Goal: Transaction & Acquisition: Purchase product/service

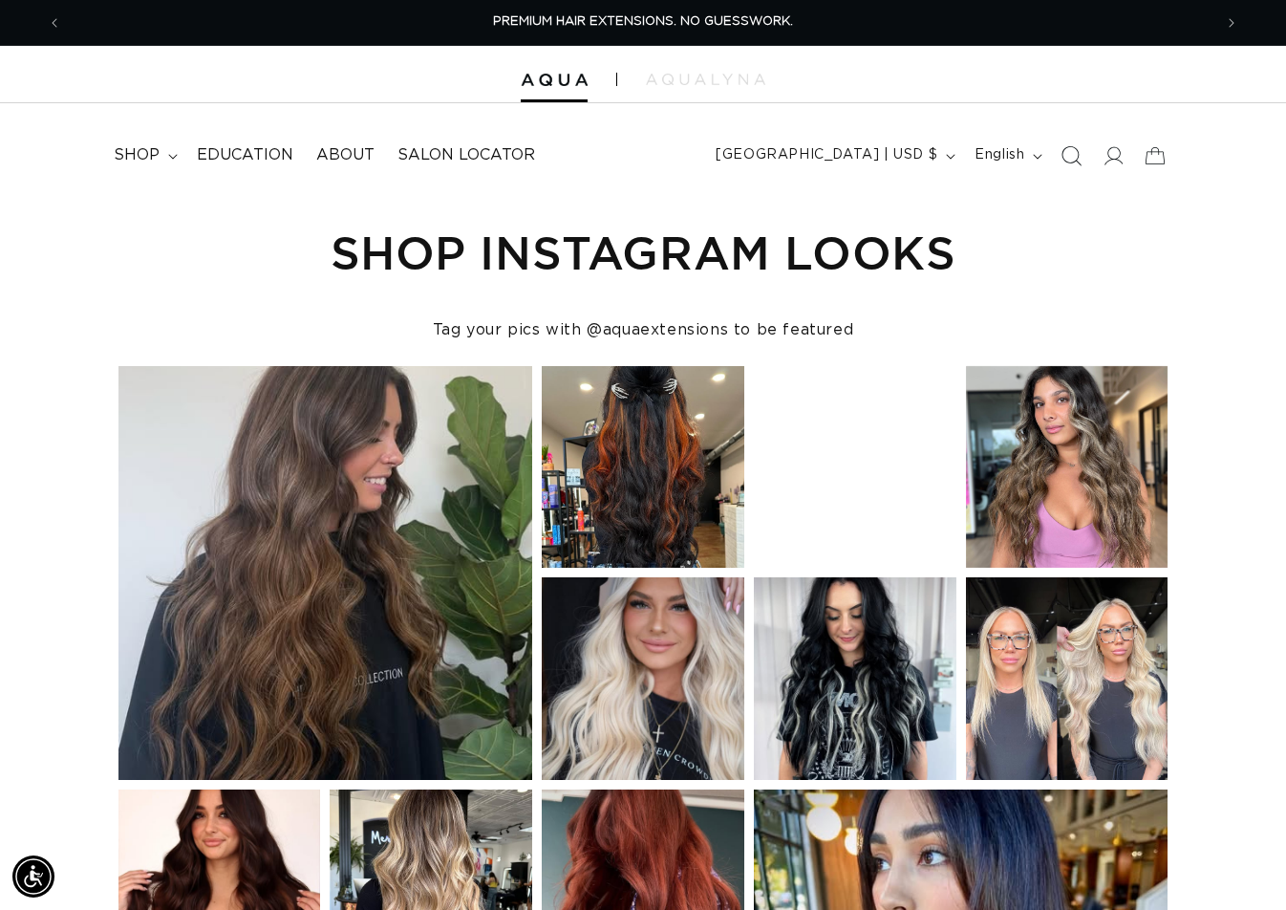
click at [1069, 158] on icon "Search" at bounding box center [1072, 155] width 20 height 20
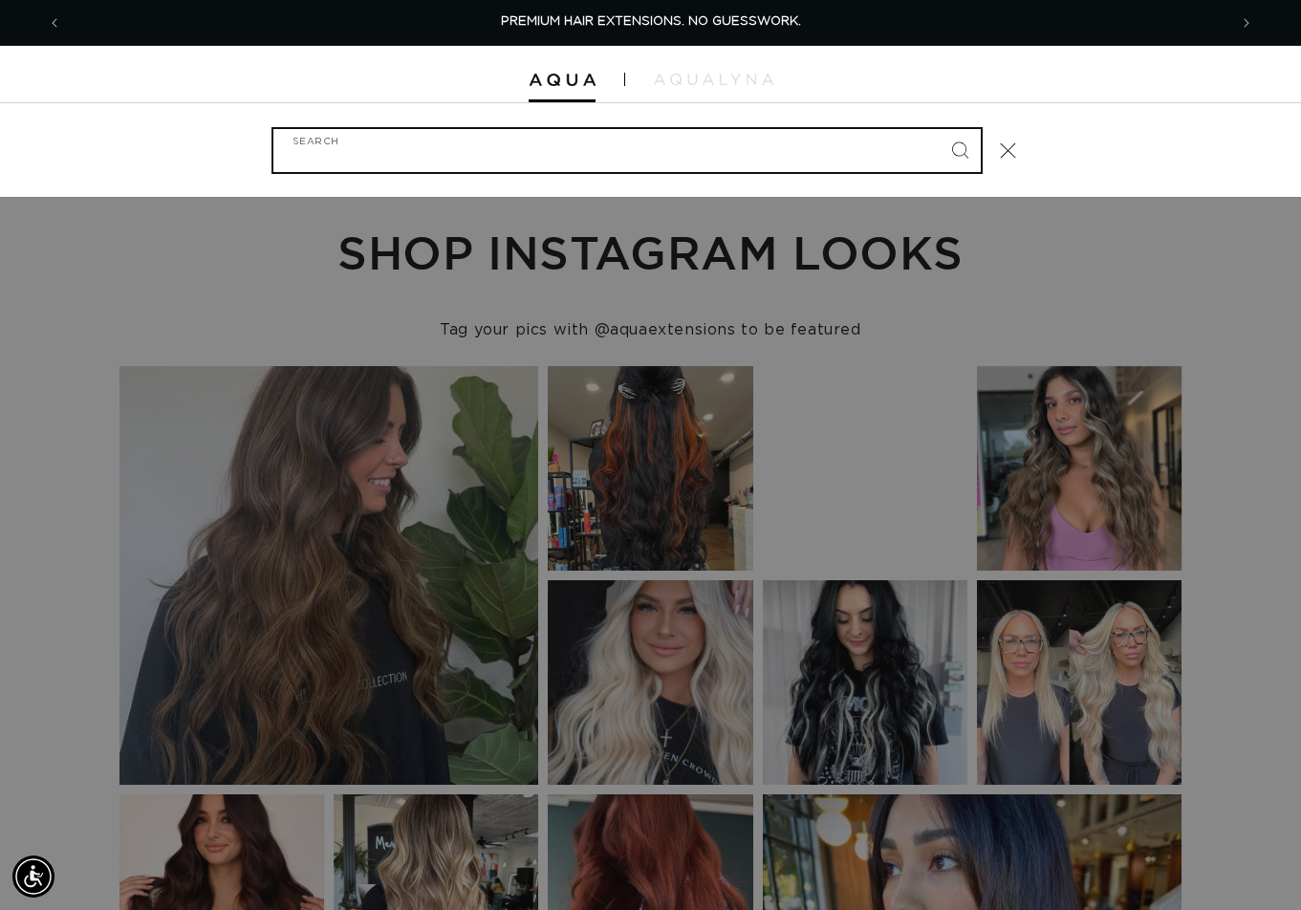
paste input "22" Q WEFT #1B/4 BALAYAGE"
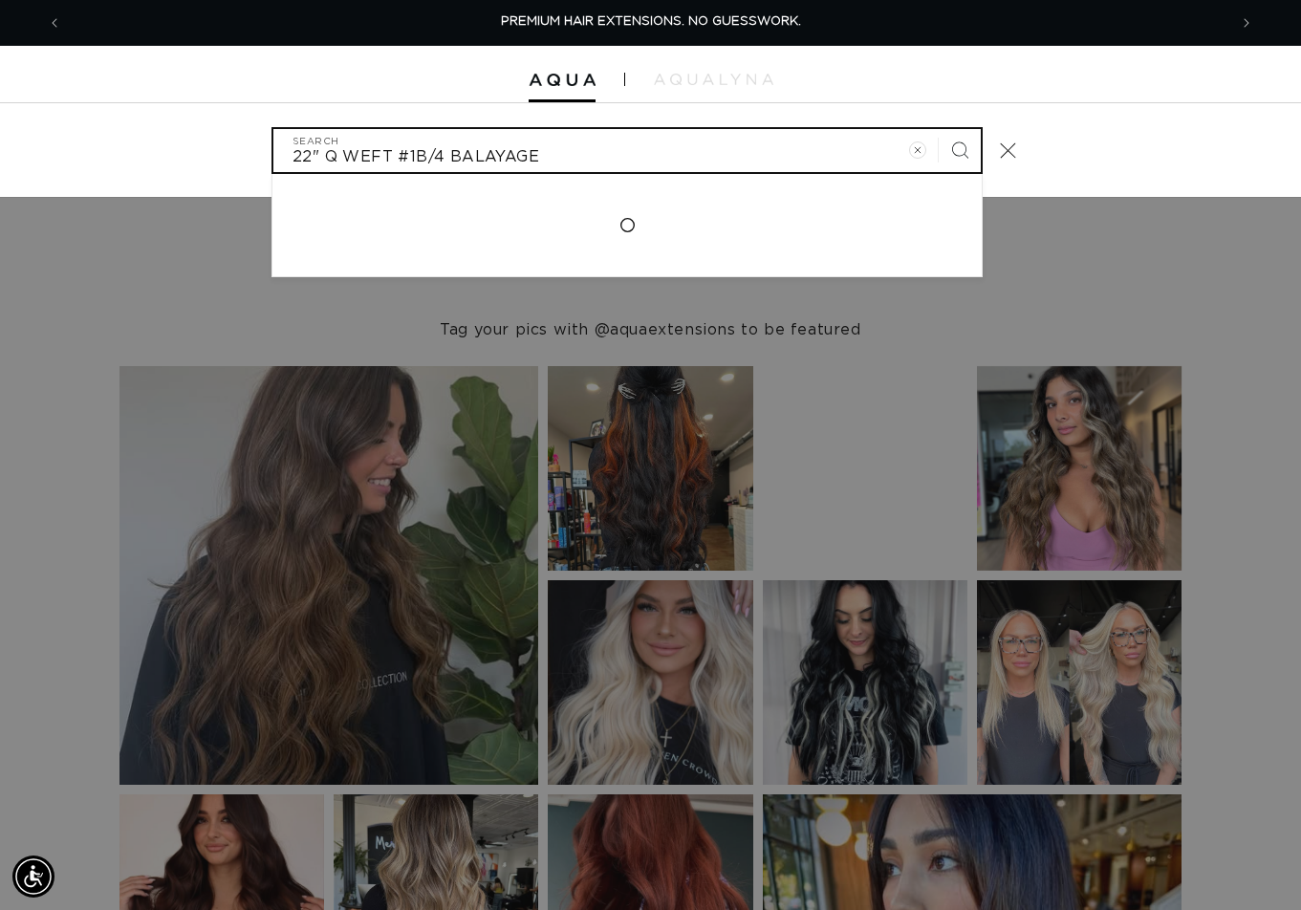
type input "22" Q WEFT #1B/4 BALAYAGE"
click at [939, 129] on button "Search" at bounding box center [960, 150] width 42 height 42
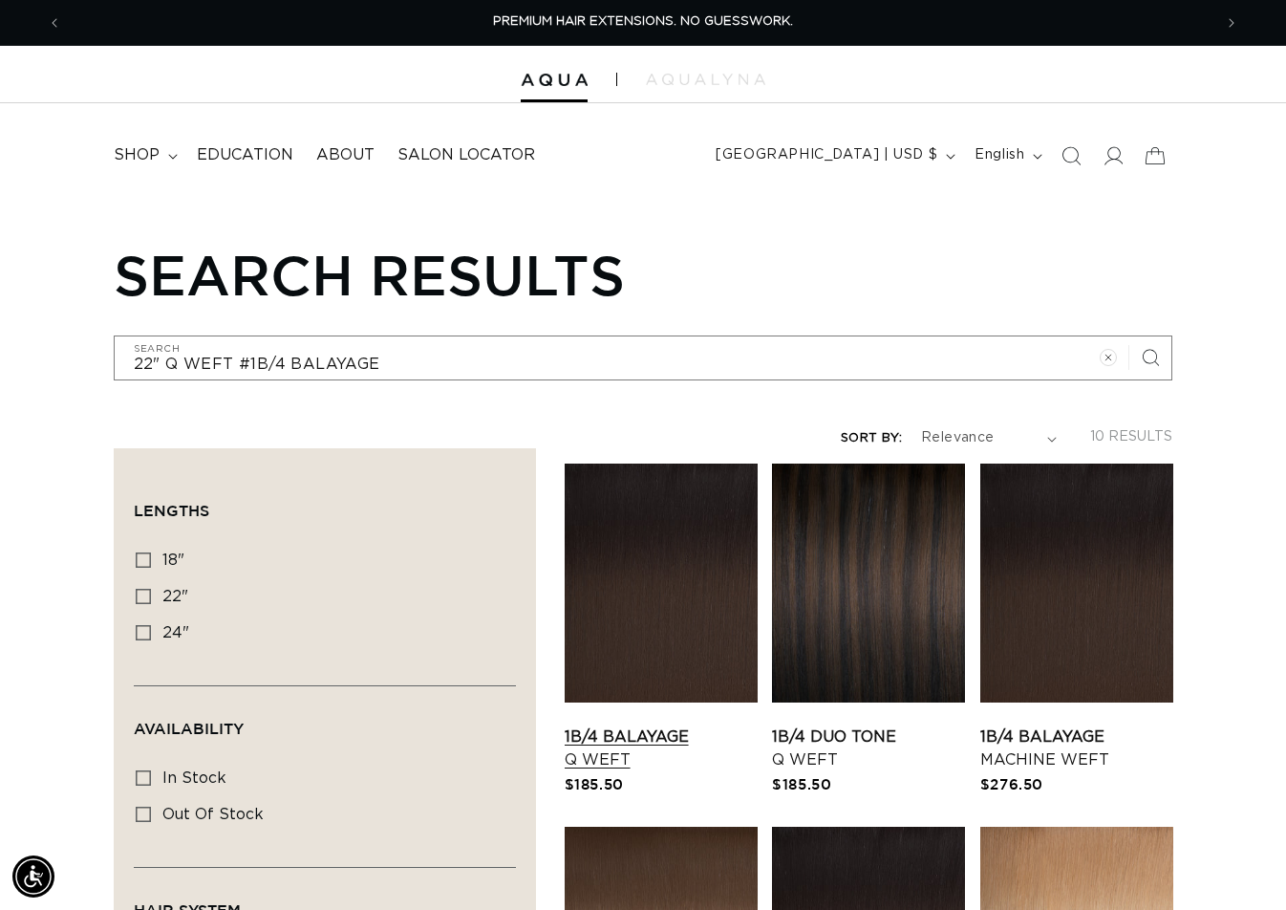
click at [651, 725] on link "1B/4 Balayage Q Weft" at bounding box center [661, 748] width 193 height 46
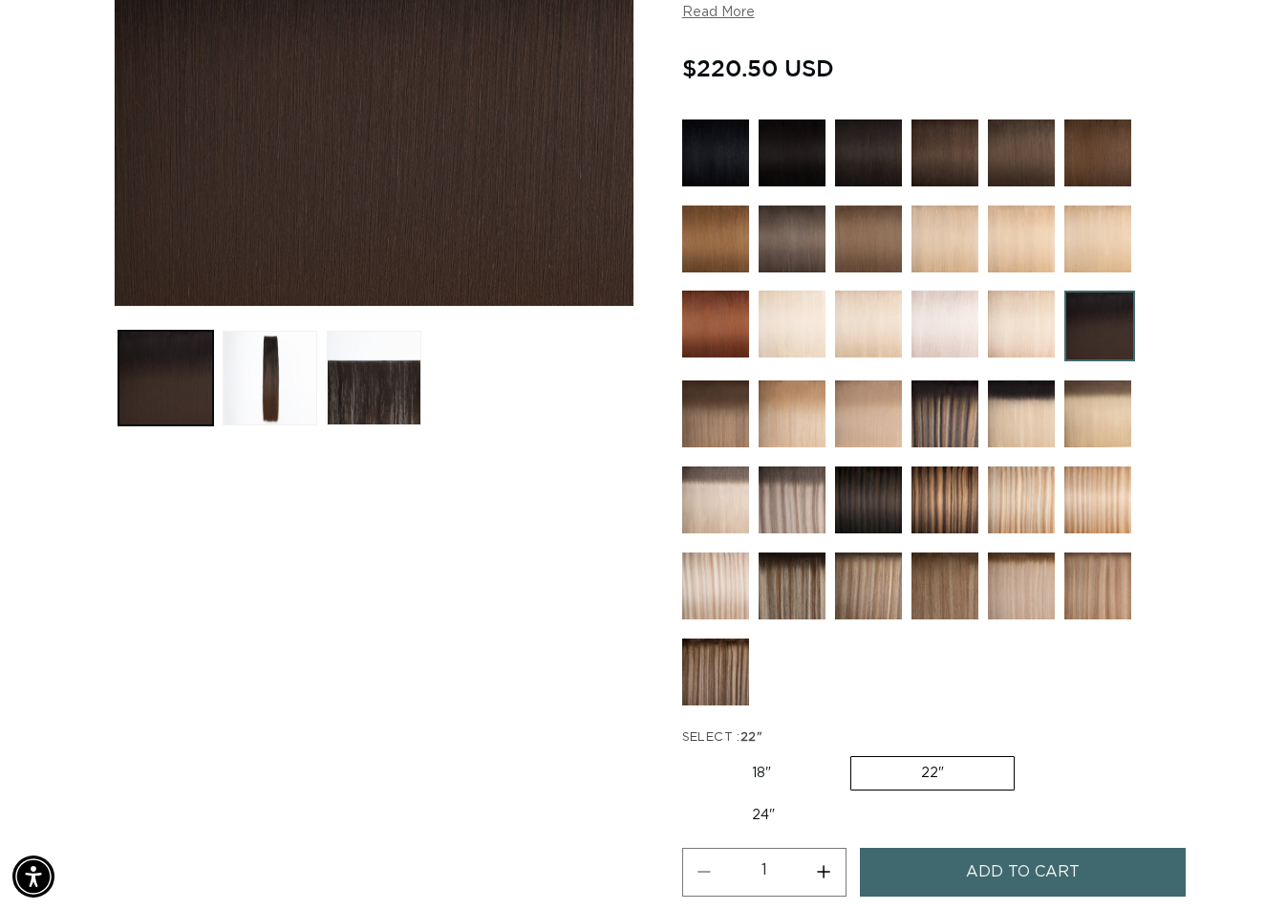
scroll to position [765, 0]
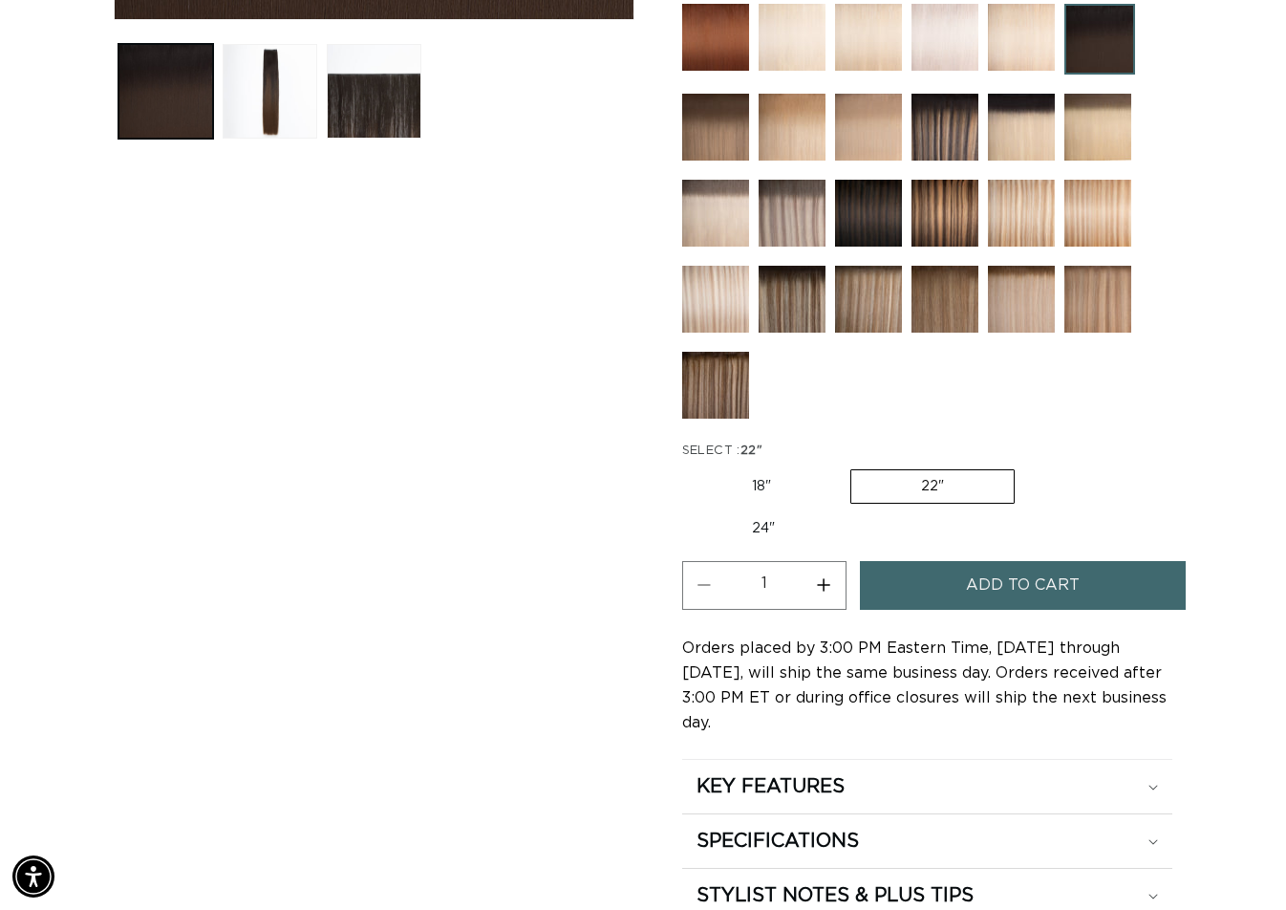
click at [980, 572] on span "Add to cart" at bounding box center [1023, 585] width 114 height 49
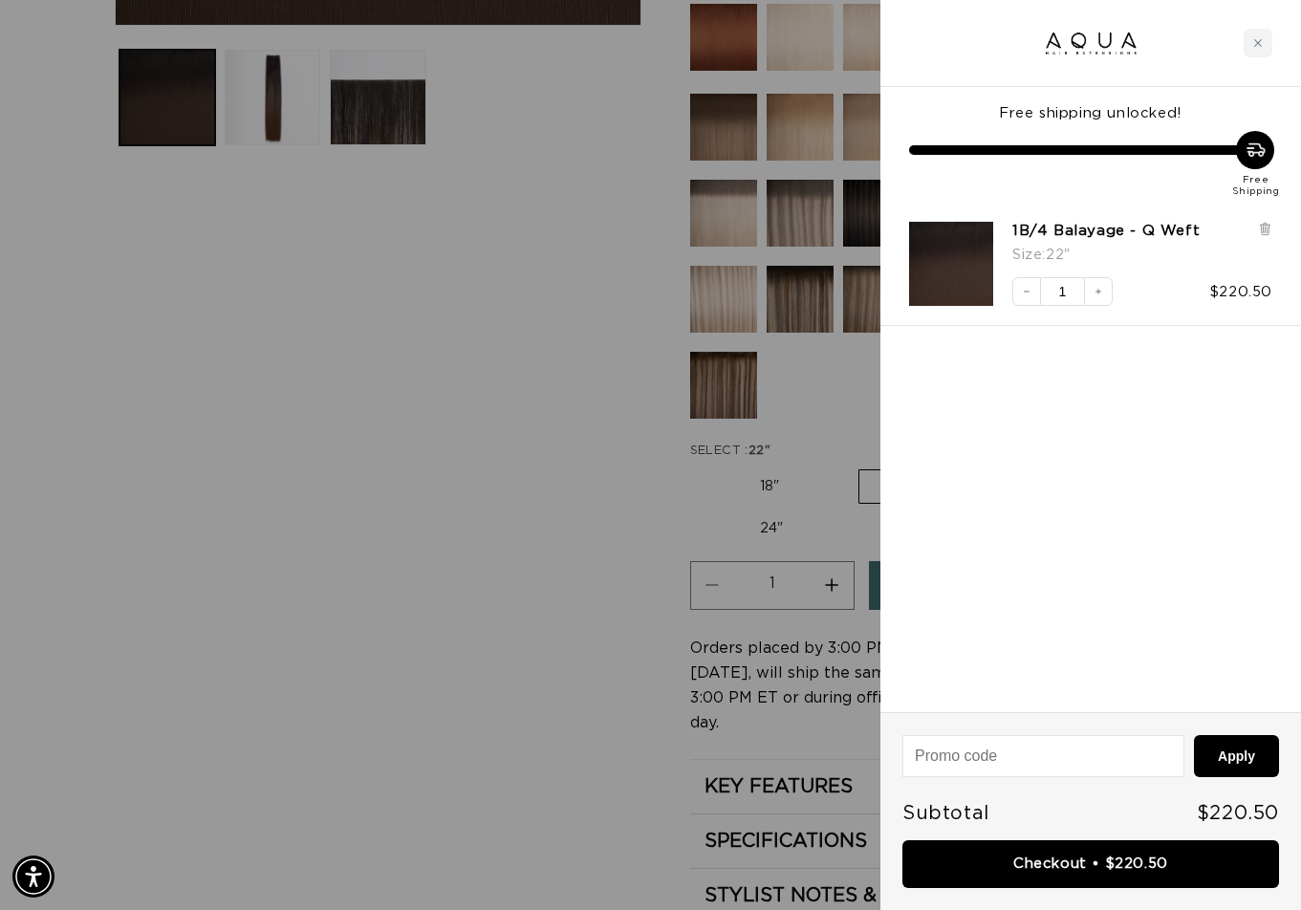
click at [512, 400] on div at bounding box center [650, 455] width 1301 height 910
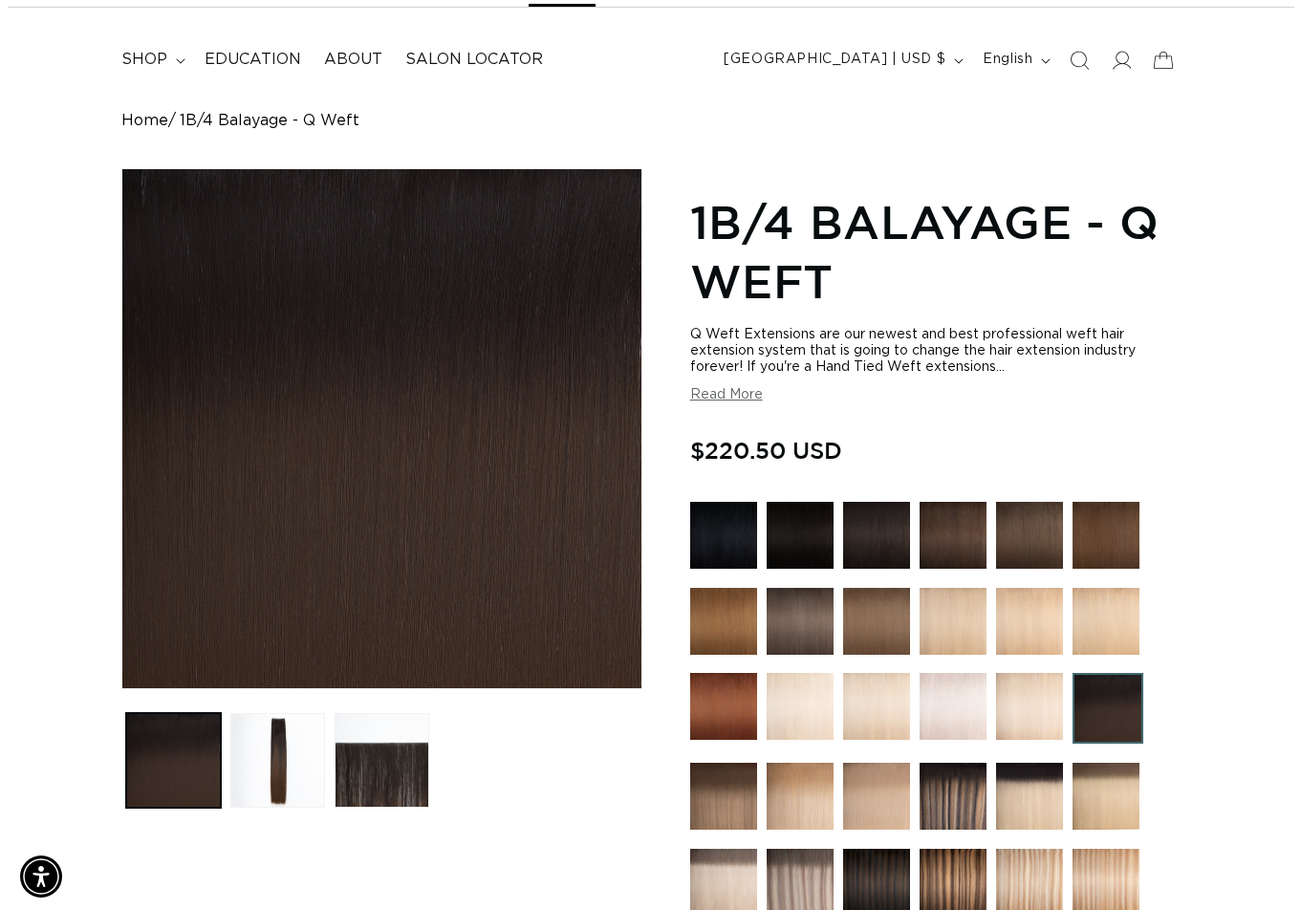
scroll to position [0, 0]
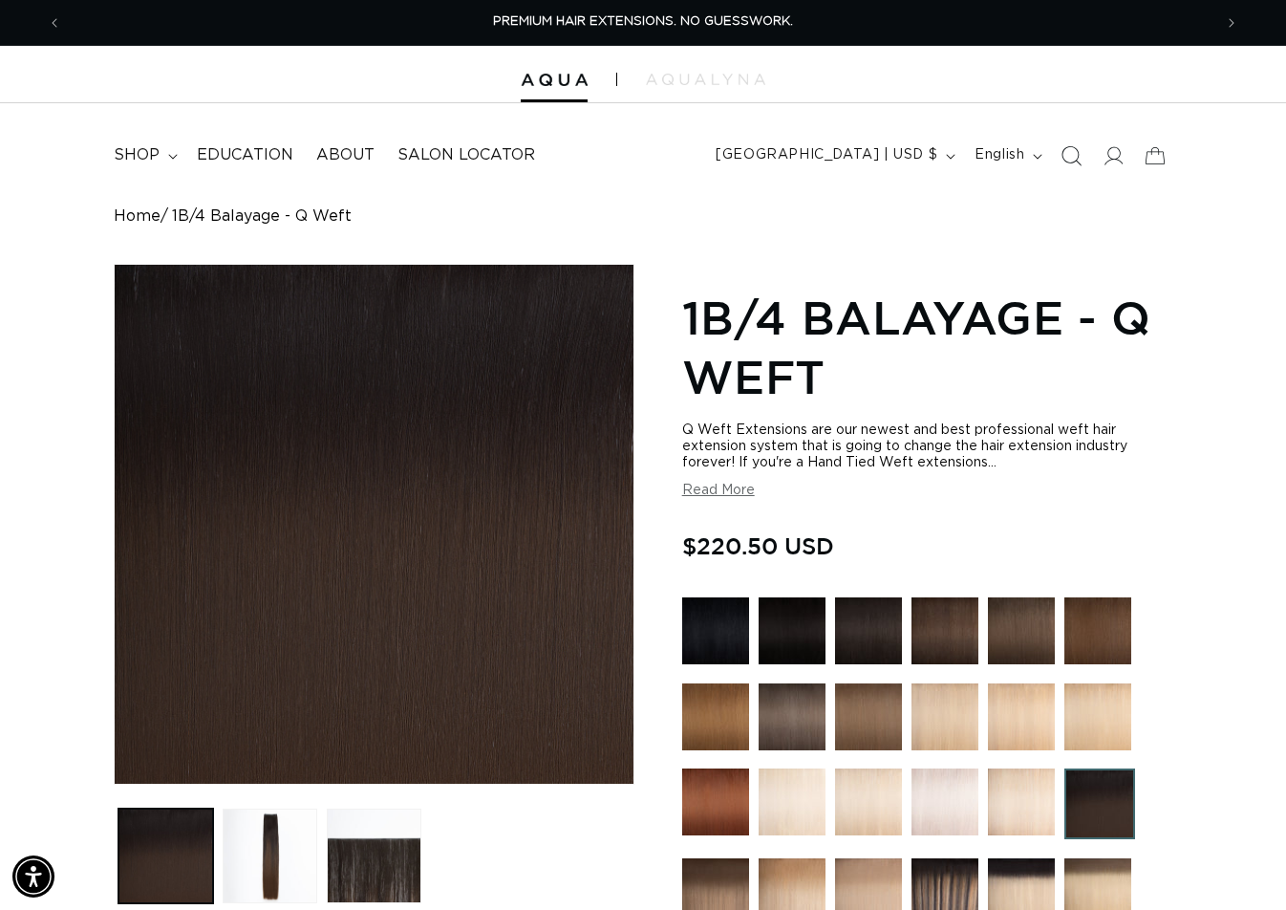
click at [1070, 153] on icon "Search" at bounding box center [1072, 155] width 20 height 20
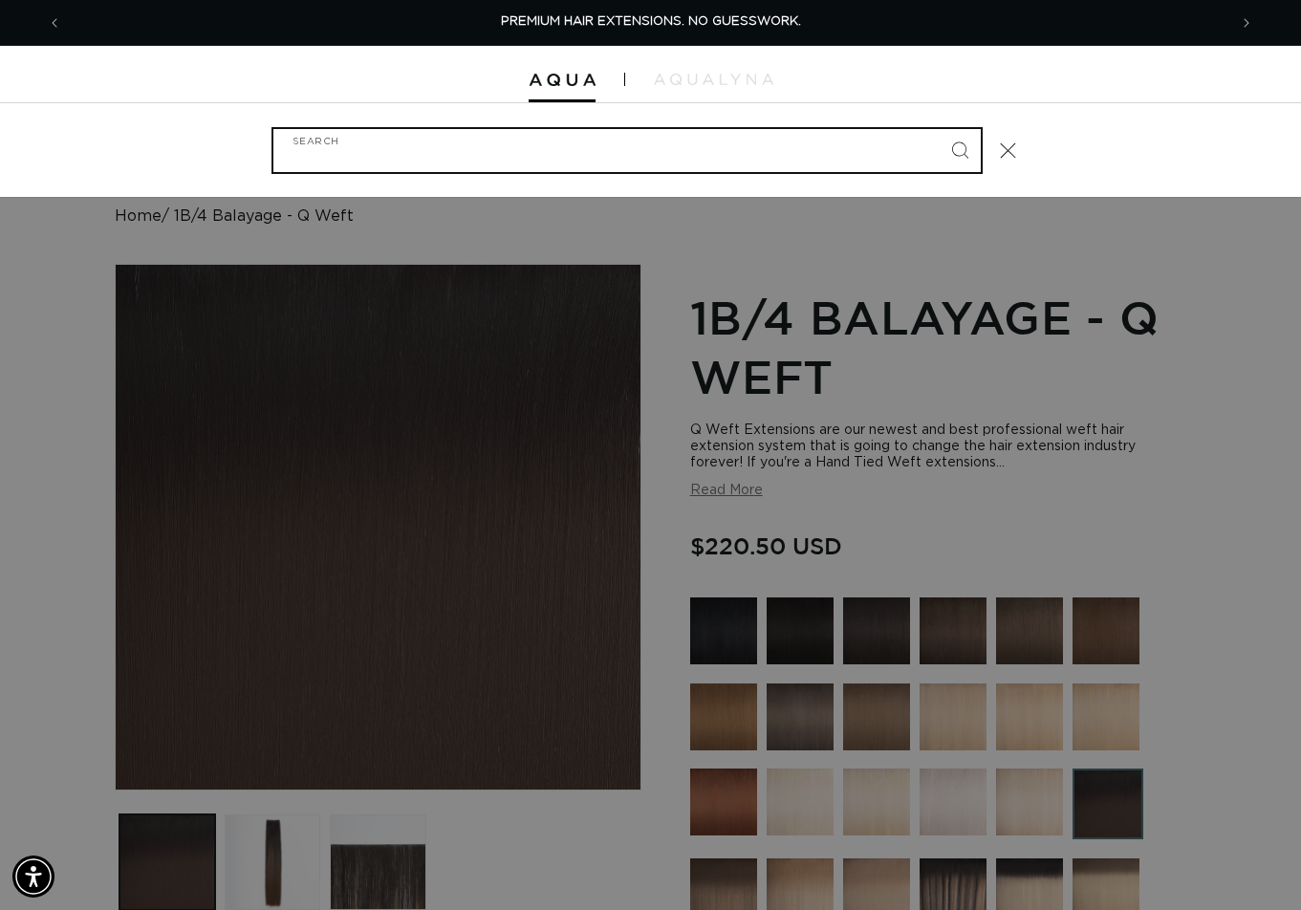
paste input "24" Q WEFT #1N"
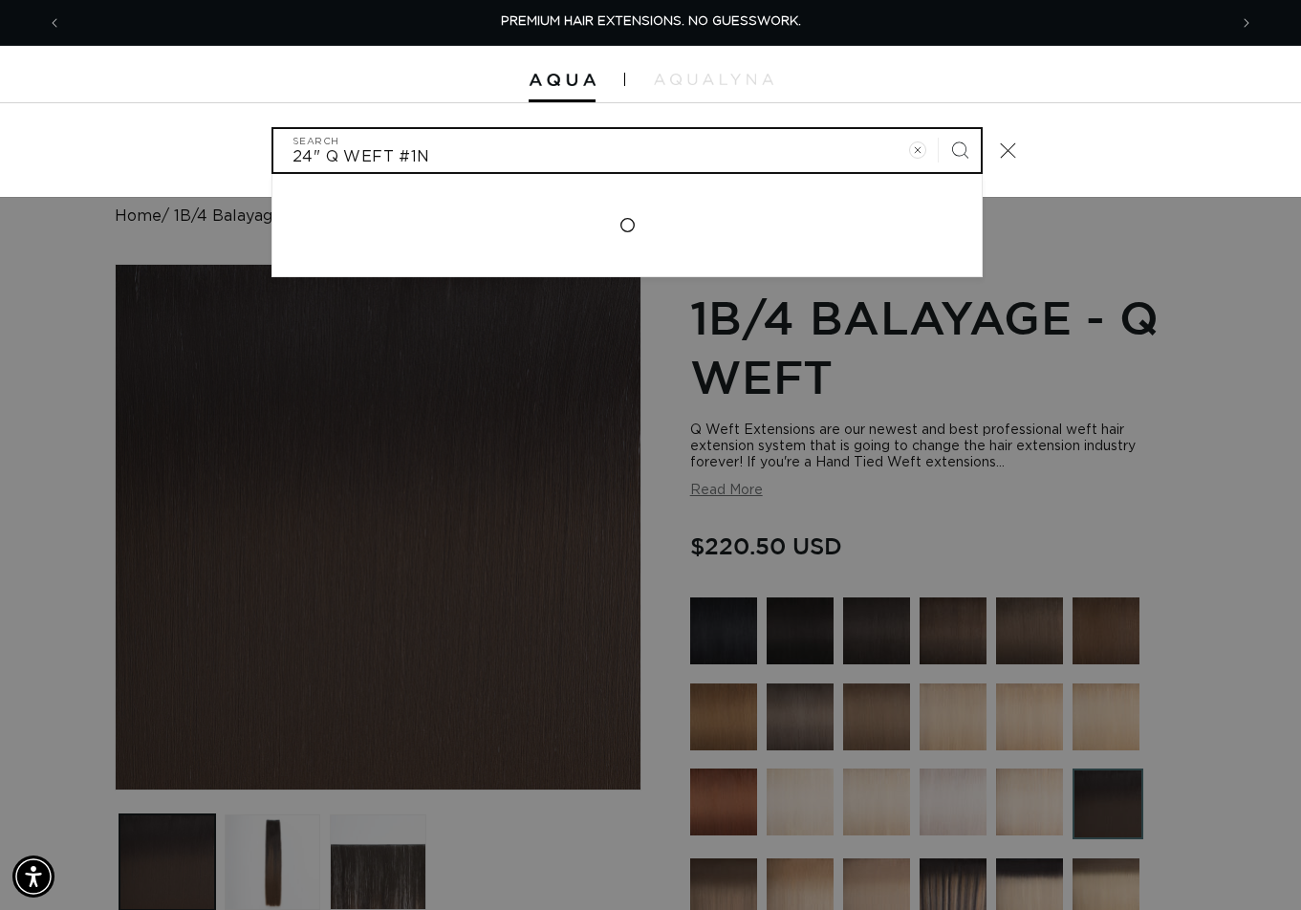
type input "24" Q WEFT #1N"
click at [939, 129] on button "Search" at bounding box center [960, 150] width 42 height 42
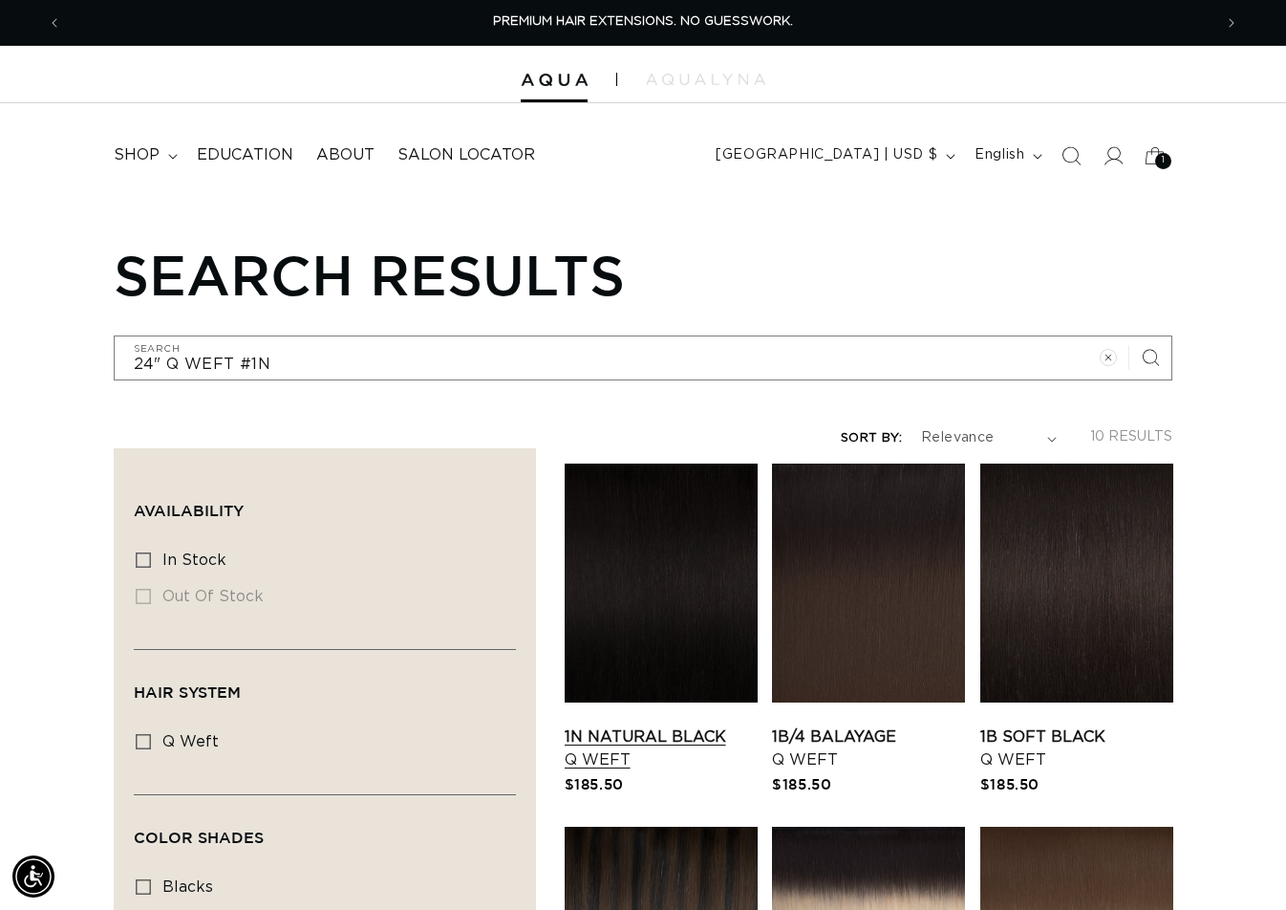
click at [657, 725] on link "1N Natural Black Q Weft" at bounding box center [661, 748] width 193 height 46
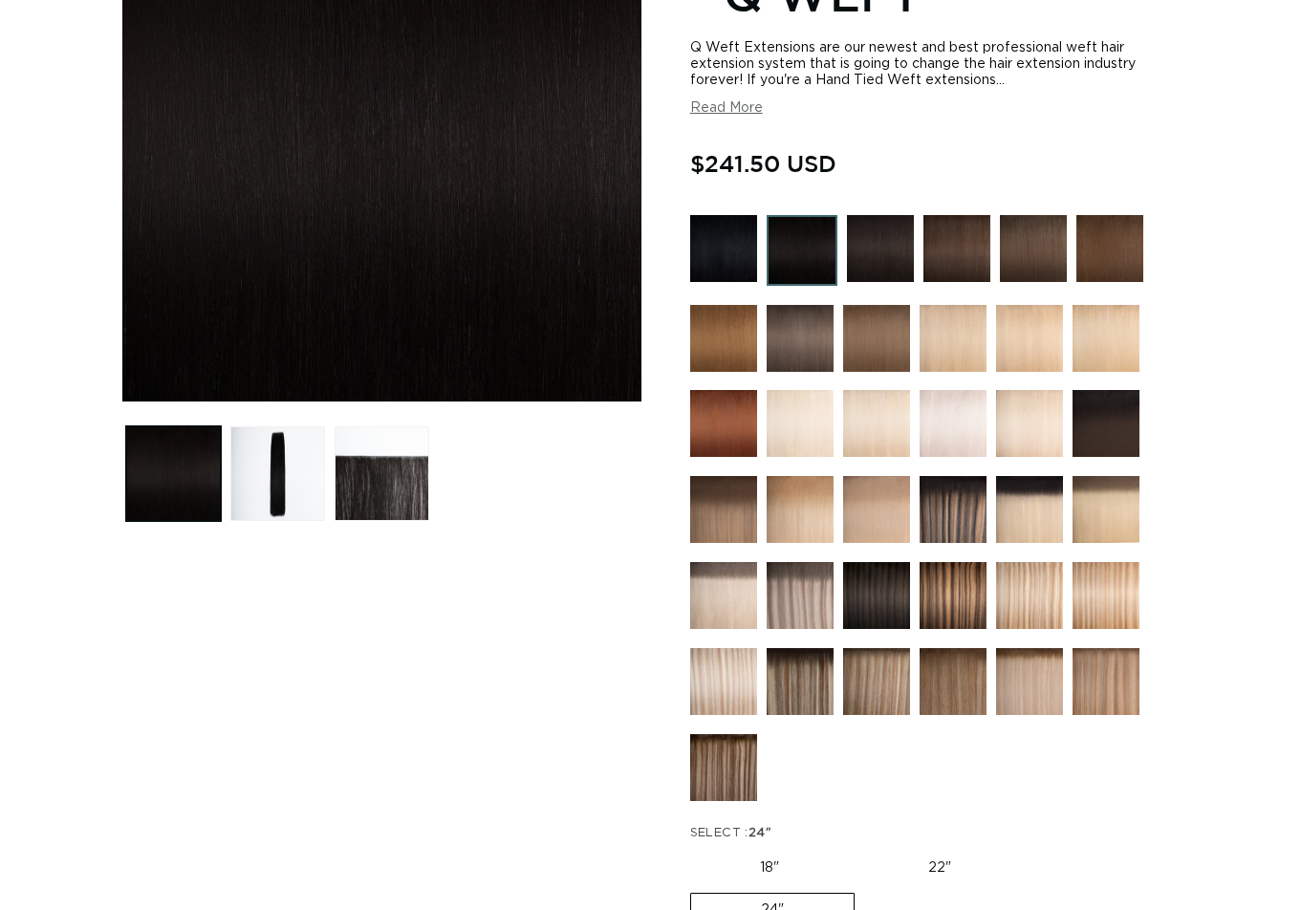
scroll to position [669, 0]
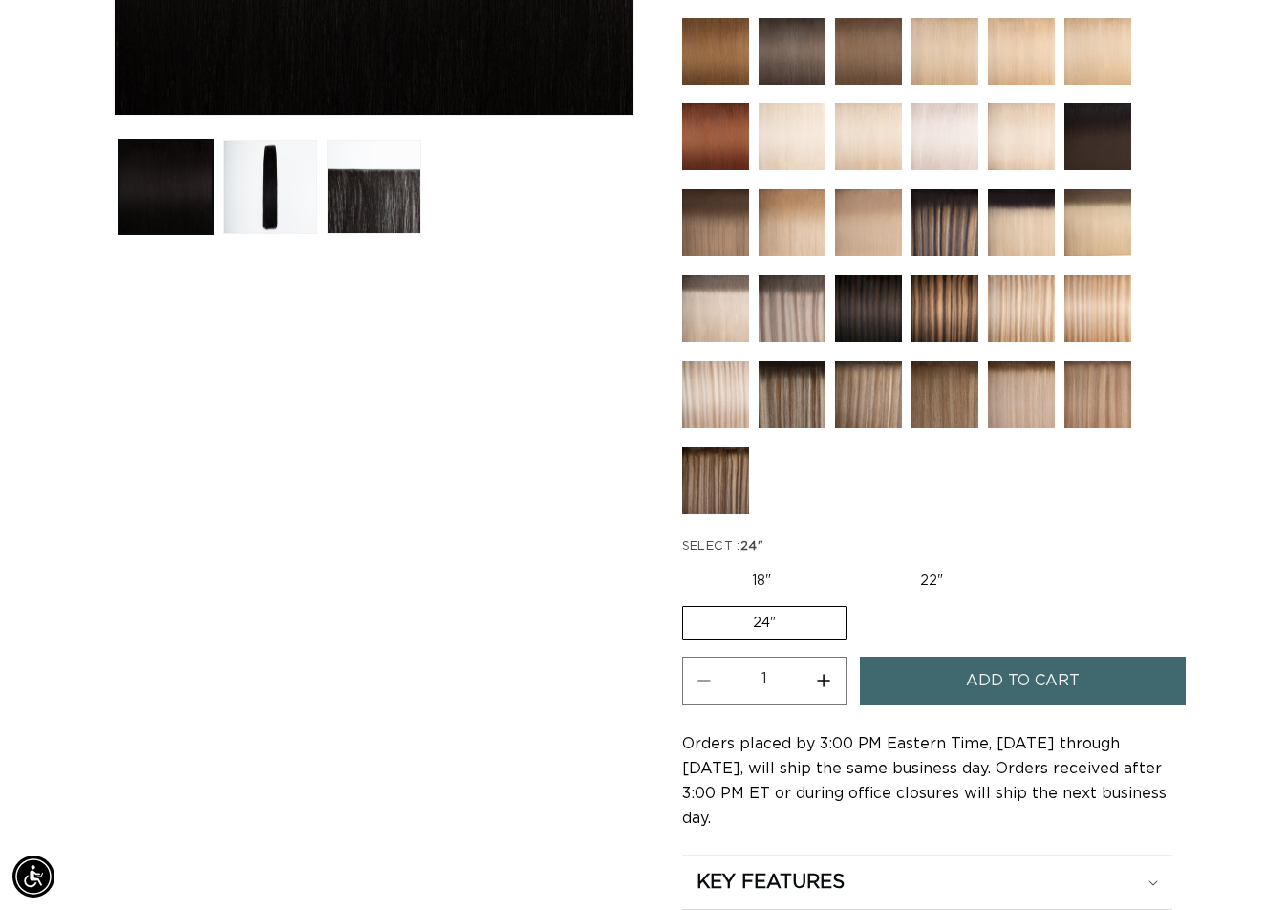
click at [1037, 673] on span "Add to cart" at bounding box center [1023, 681] width 114 height 49
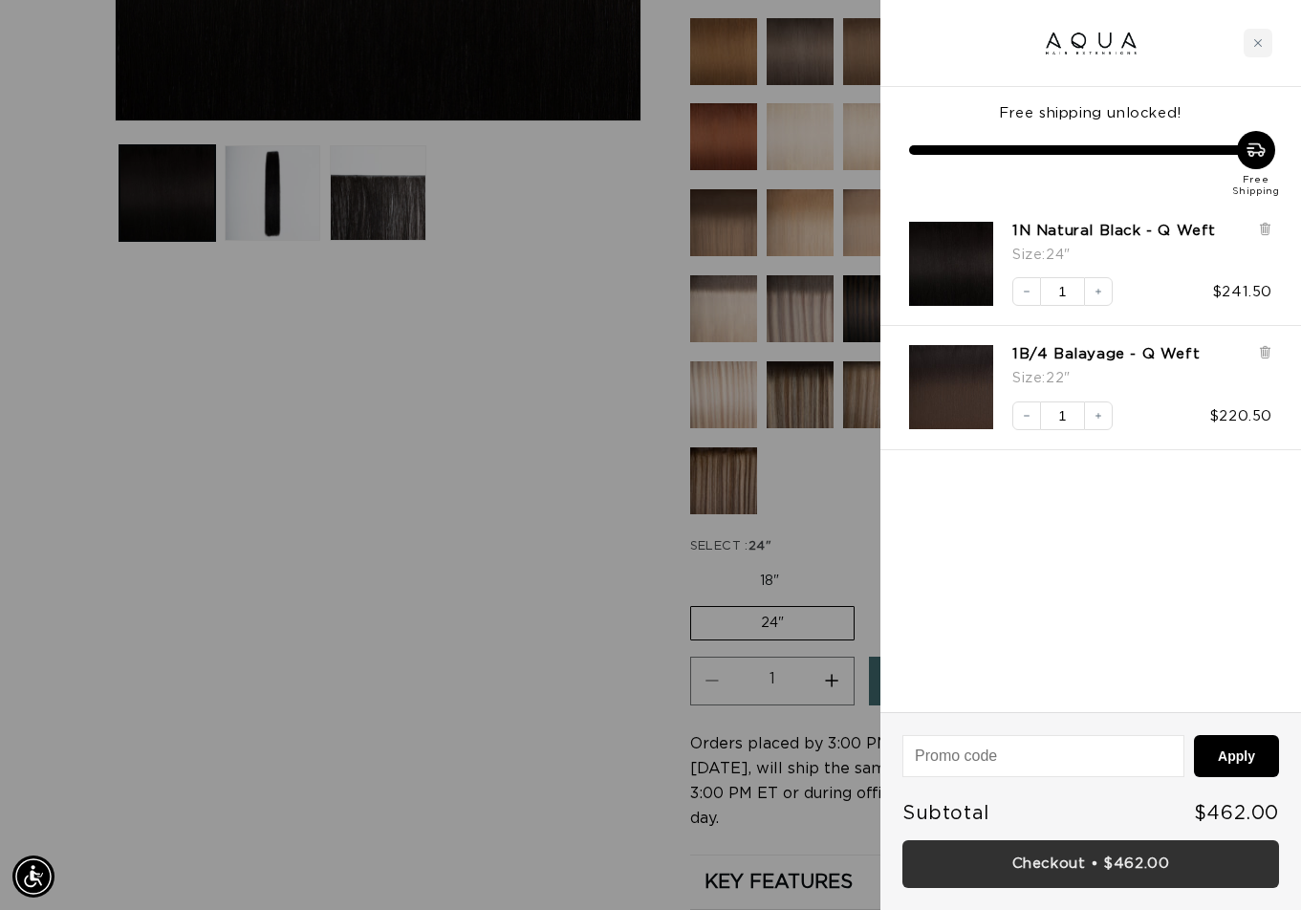
click at [1091, 849] on link "Checkout • $462.00" at bounding box center [1090, 864] width 377 height 49
